Goal: Check status: Check status

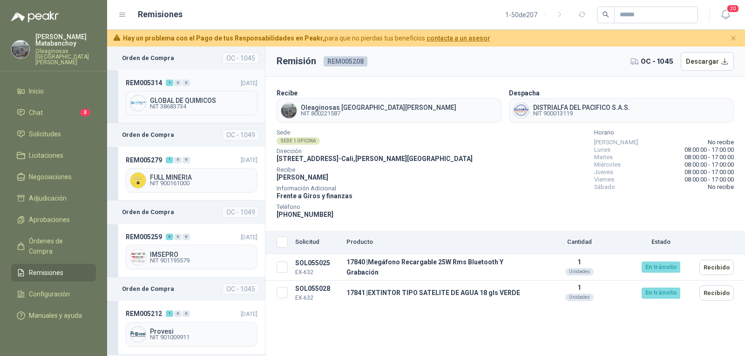
click at [187, 86] on div "REM005314 1 0 0" at bounding box center [158, 83] width 64 height 10
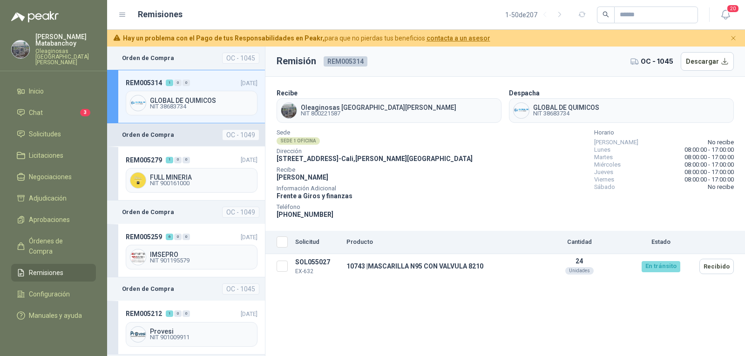
click at [212, 135] on header "Orden de Compra OC - 1049" at bounding box center [186, 134] width 158 height 23
click at [216, 152] on div "REM005279 1 0 0 [DATE] FULL MINERIA NIT 900161000" at bounding box center [186, 174] width 158 height 54
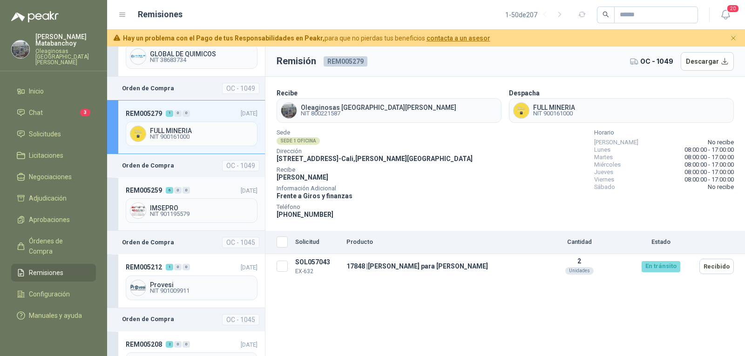
click at [195, 190] on header "REM005259 6 0 0 [DATE]" at bounding box center [192, 190] width 132 height 10
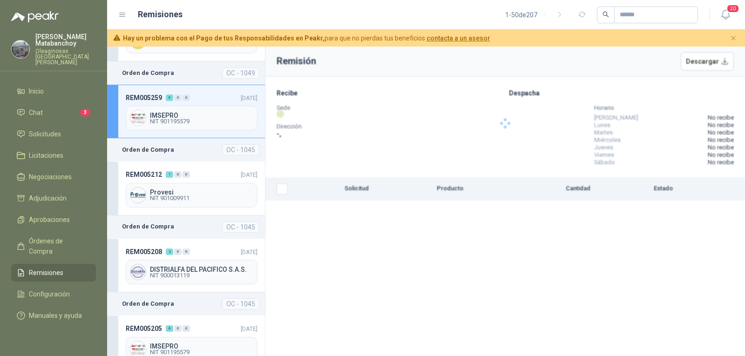
scroll to position [140, 0]
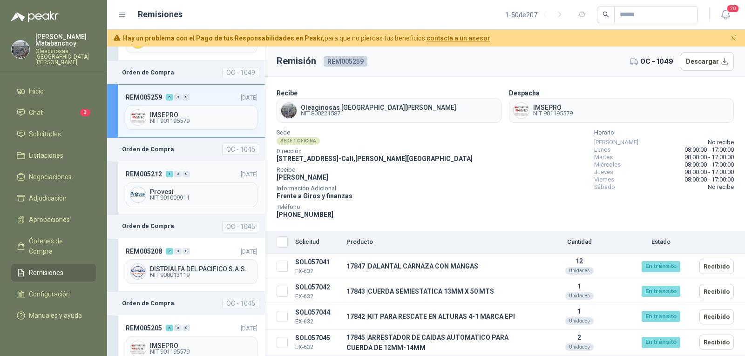
click at [193, 202] on div "Provesi NIT 901009911" at bounding box center [192, 194] width 132 height 25
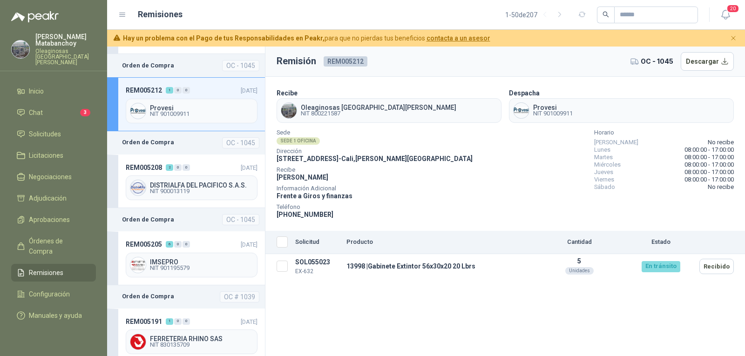
scroll to position [233, 0]
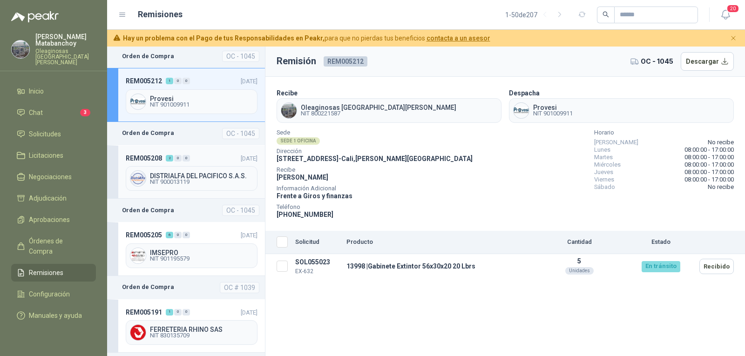
click at [200, 185] on span "NIT 900013119" at bounding box center [201, 182] width 103 height 6
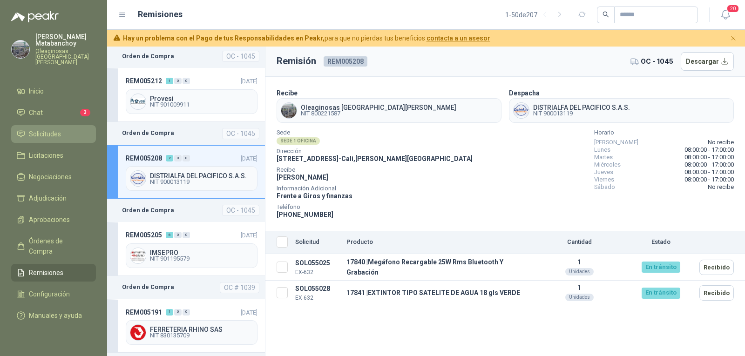
click at [66, 129] on li "Solicitudes" at bounding box center [54, 134] width 74 height 10
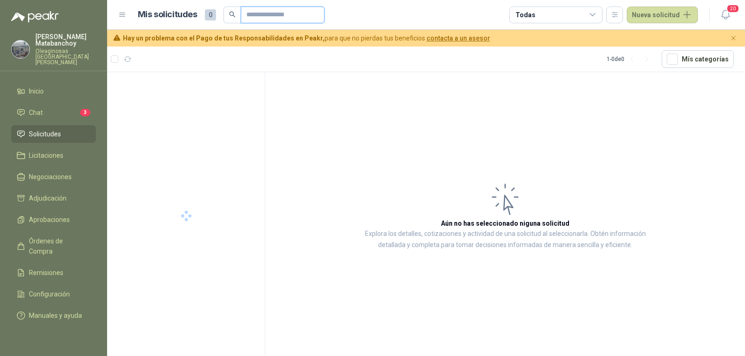
click at [253, 19] on input "text" at bounding box center [278, 15] width 65 height 16
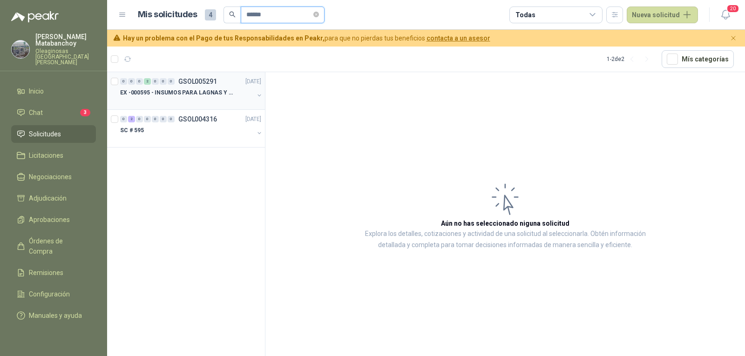
type input "******"
click at [179, 107] on div "0 0 0 2 0 0 0 GSOL005291 [DATE] EX -000595 - INSUMOS PARA LAGNAS Y OFICINAS PLA…" at bounding box center [186, 91] width 158 height 38
click at [182, 83] on p "GSOL005291" at bounding box center [197, 81] width 39 height 7
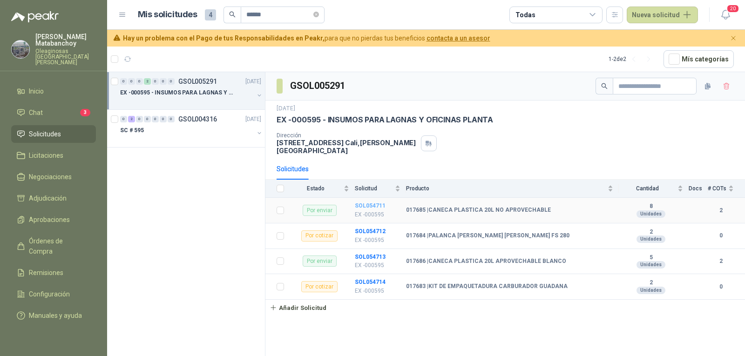
click at [378, 202] on b "SOL054711" at bounding box center [370, 205] width 31 height 7
